Goal: Task Accomplishment & Management: Manage account settings

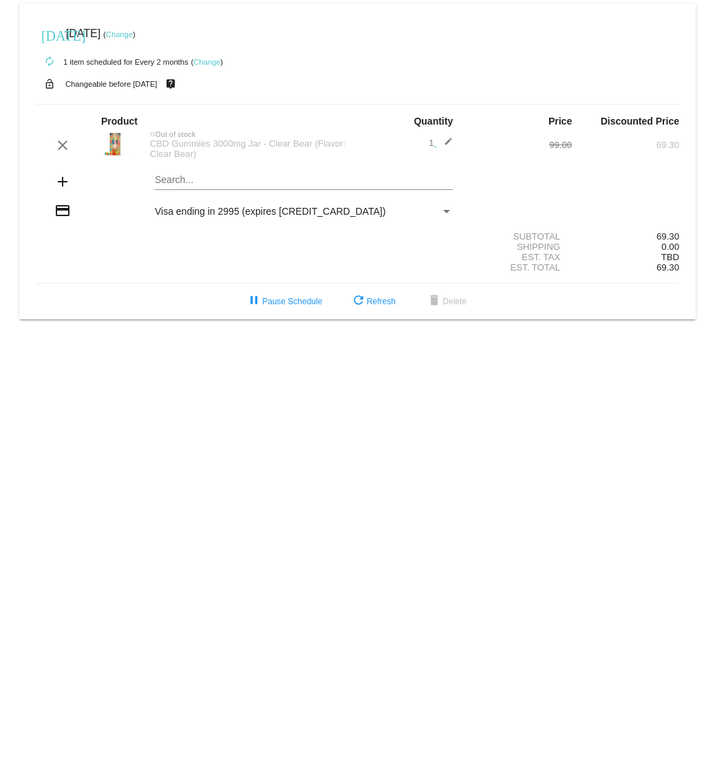
click at [133, 30] on link "Change" at bounding box center [119, 34] width 27 height 8
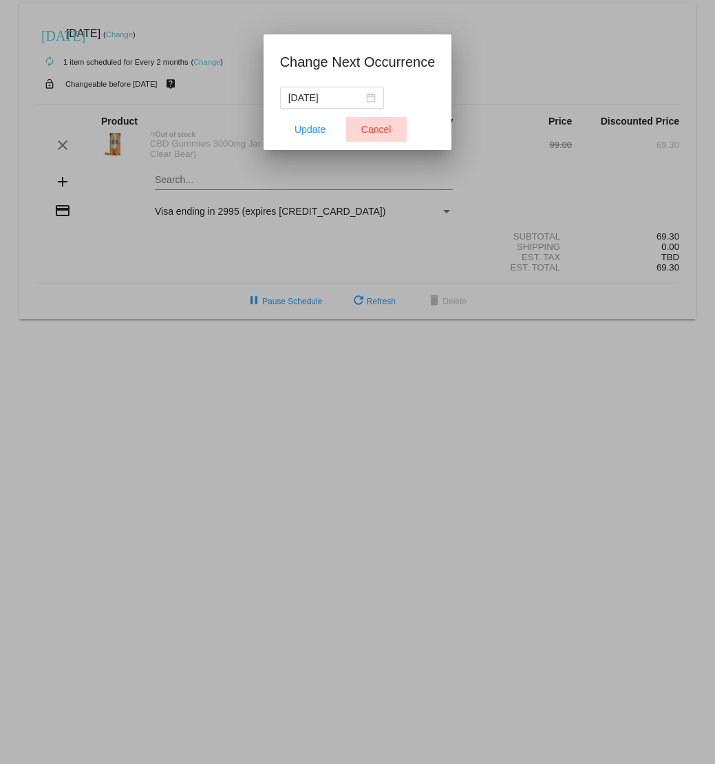
click at [366, 124] on span "Cancel" at bounding box center [376, 129] width 30 height 11
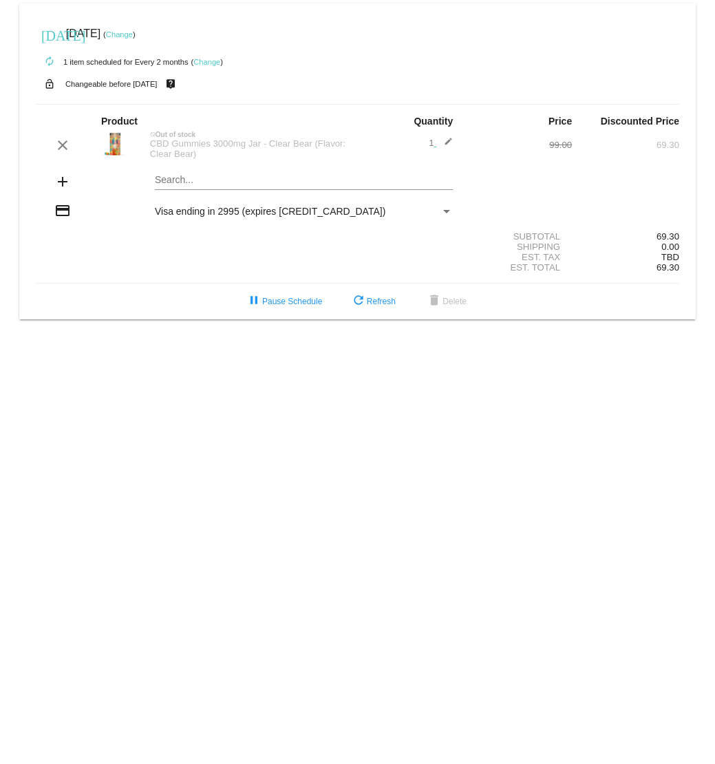
click at [202, 63] on link "Change" at bounding box center [206, 62] width 27 height 8
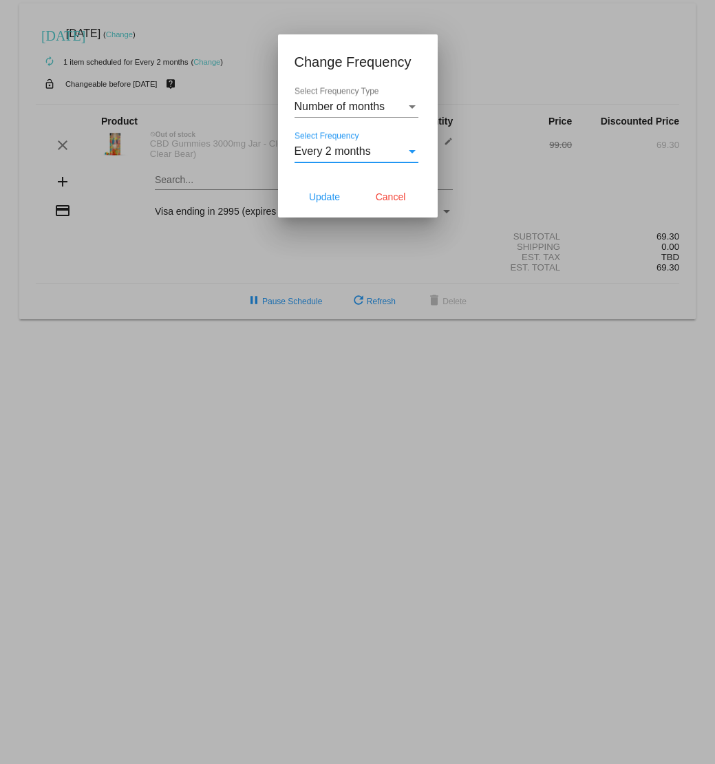
click at [344, 152] on span "Every 2 months" at bounding box center [333, 151] width 76 height 12
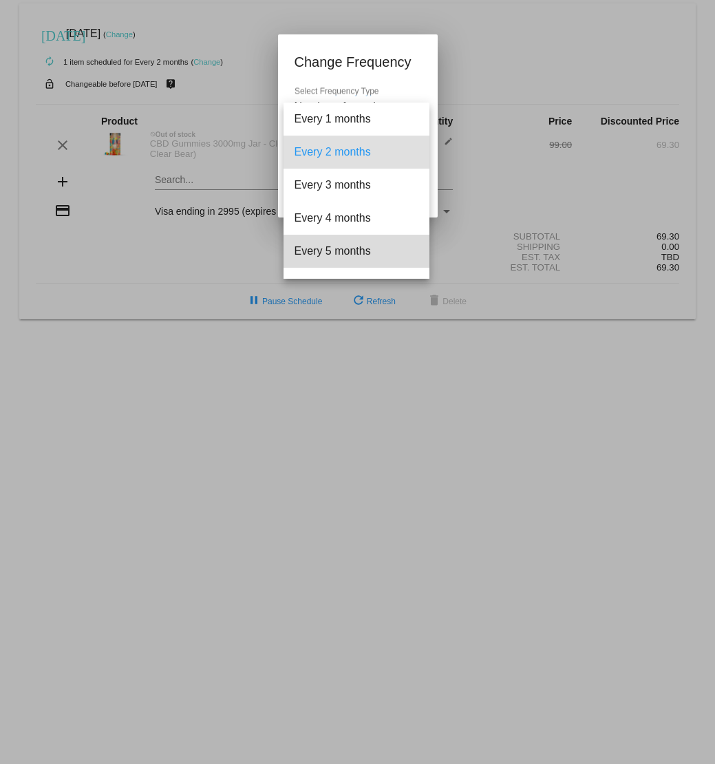
click at [357, 259] on span "Every 5 months" at bounding box center [357, 251] width 124 height 33
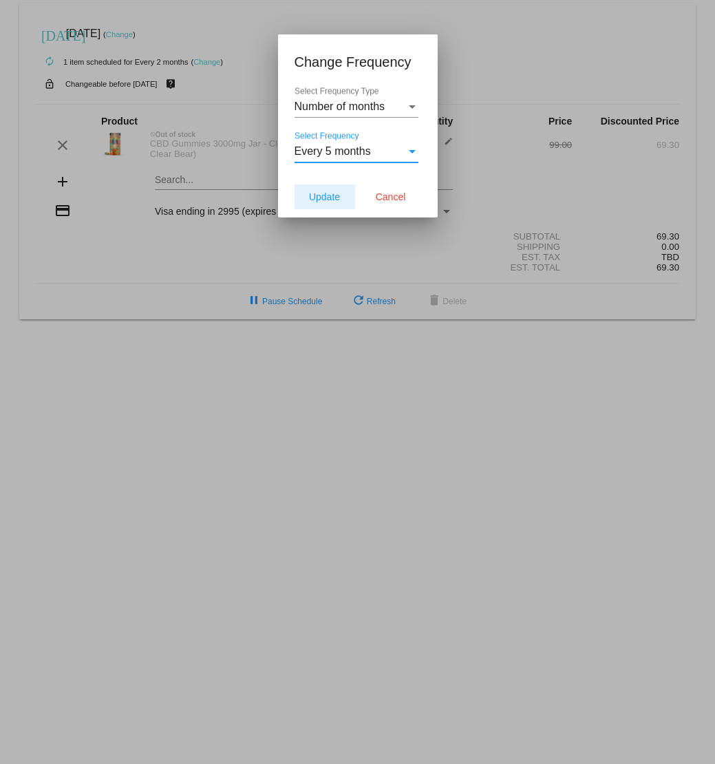
click at [339, 198] on span "Update" at bounding box center [324, 196] width 31 height 11
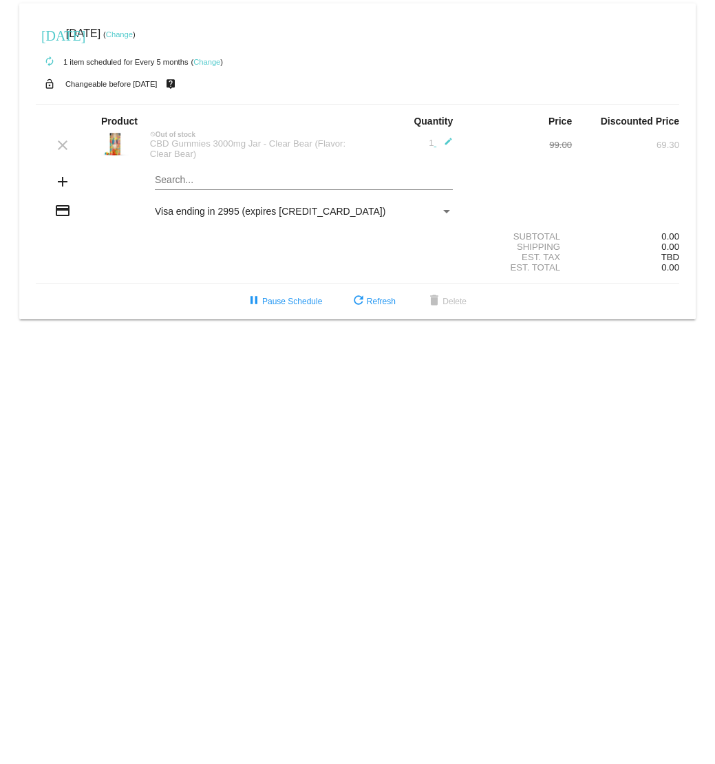
click at [133, 32] on link "Change" at bounding box center [119, 34] width 27 height 8
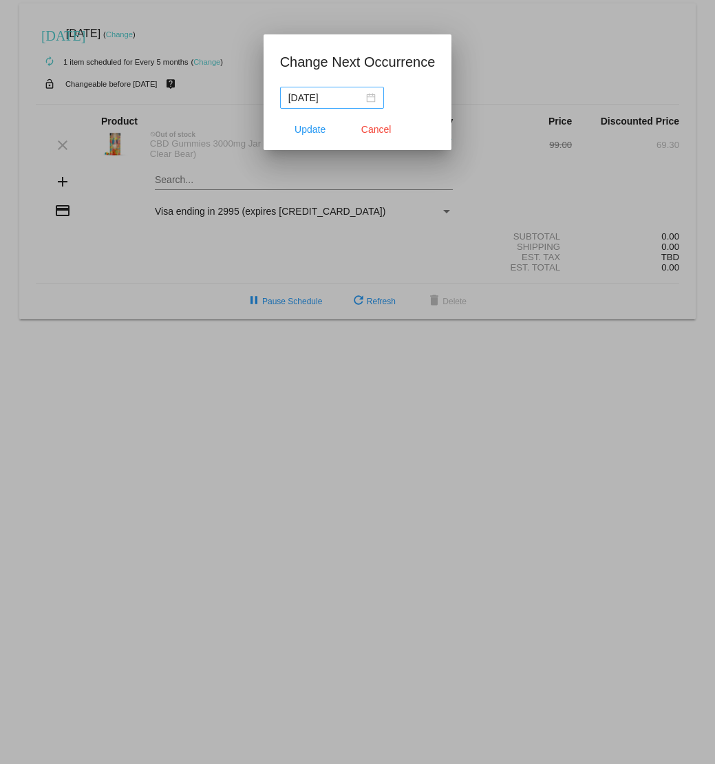
click at [363, 101] on div "[DATE]" at bounding box center [331, 97] width 87 height 15
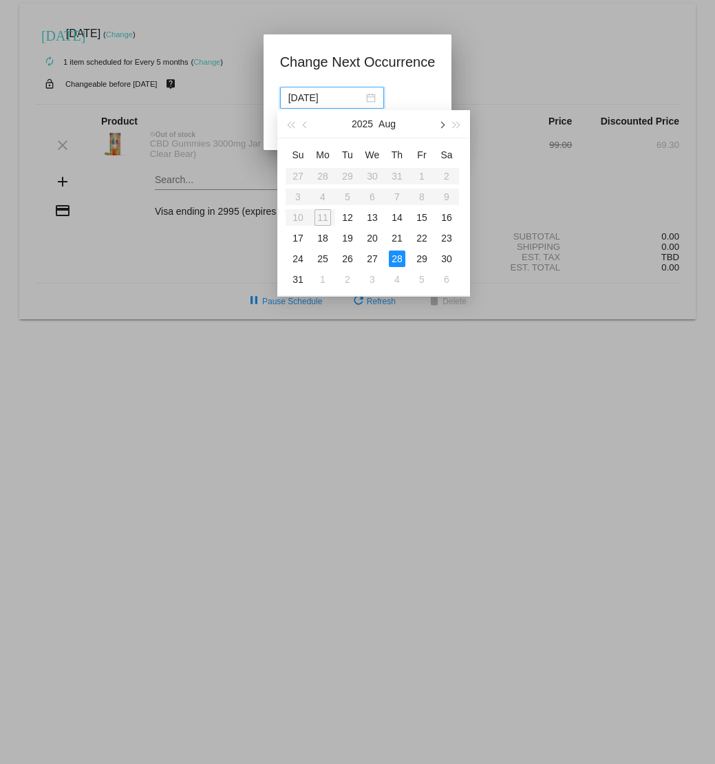
click at [439, 126] on button "button" at bounding box center [441, 124] width 15 height 28
click at [439, 126] on span "button" at bounding box center [441, 125] width 7 height 7
click at [317, 176] on div "1" at bounding box center [323, 176] width 17 height 17
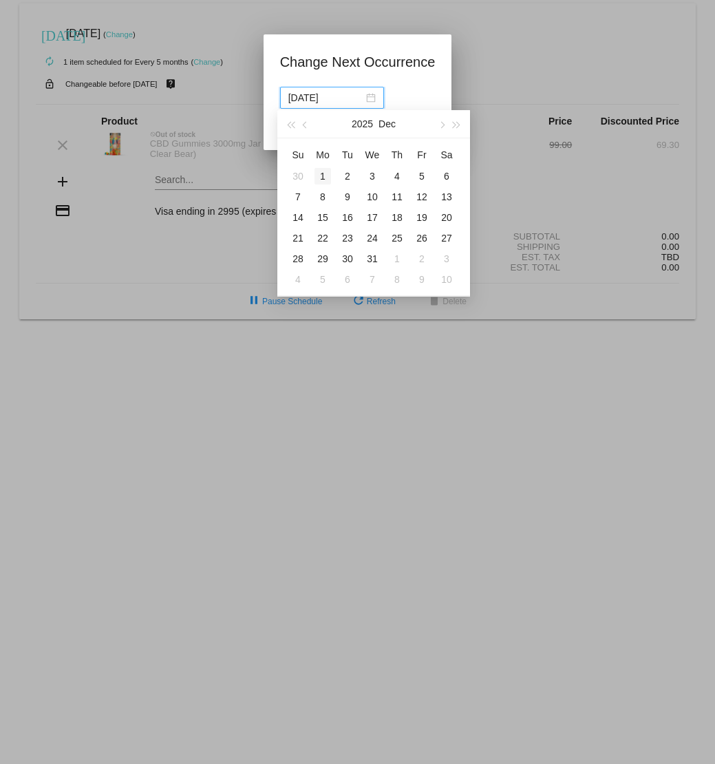
type input "[DATE]"
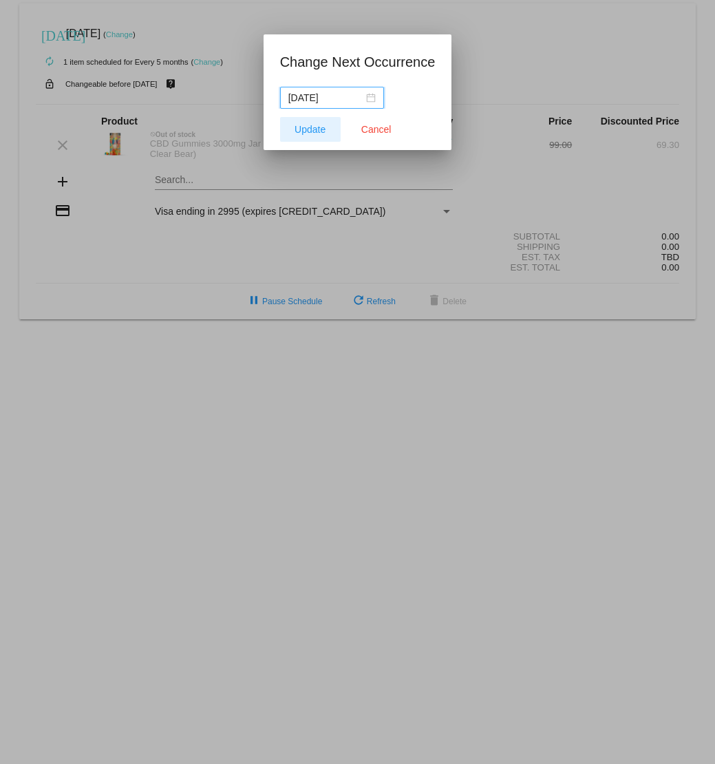
click at [317, 134] on span "Update" at bounding box center [310, 129] width 31 height 11
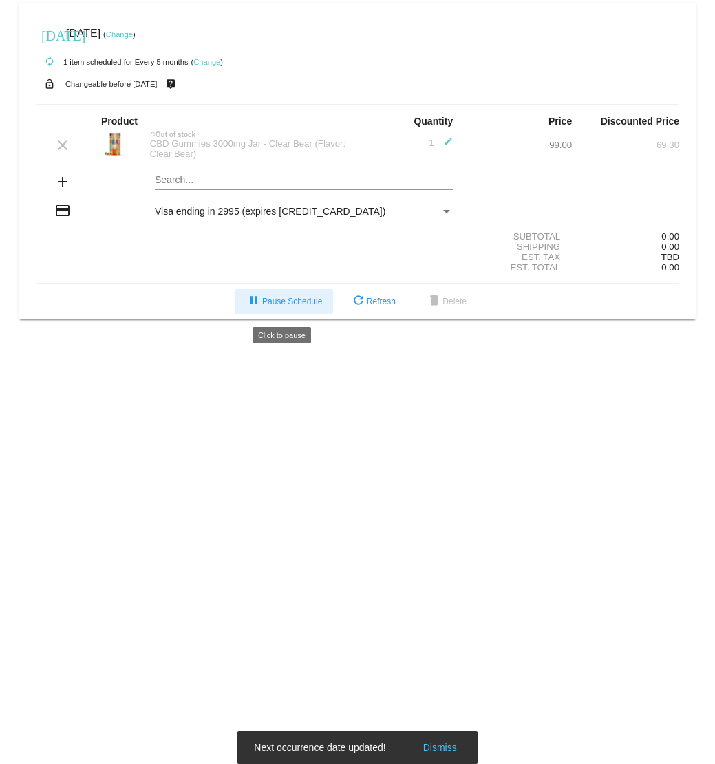
click at [317, 310] on button "pause Pause Schedule" at bounding box center [284, 301] width 98 height 25
